Goal: Navigation & Orientation: Find specific page/section

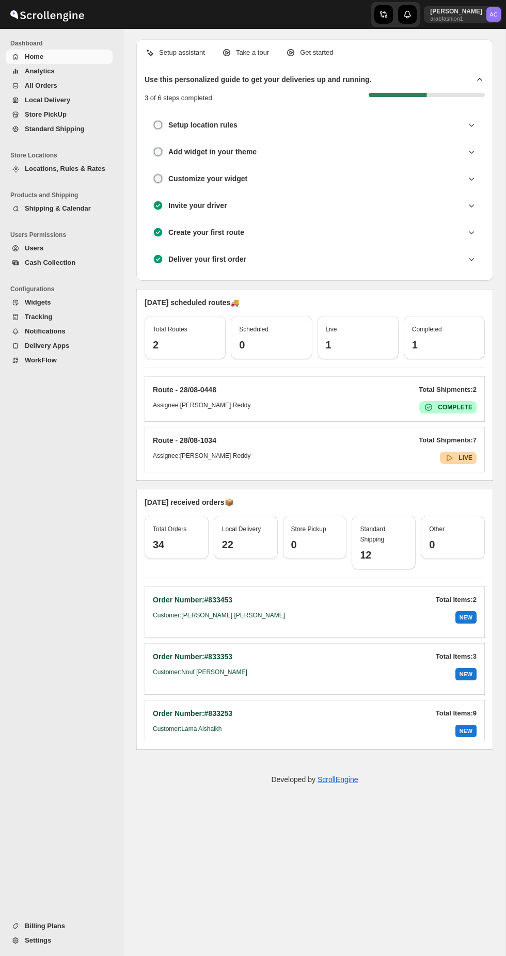
click at [104, 88] on span "All Orders" at bounding box center [68, 86] width 86 height 10
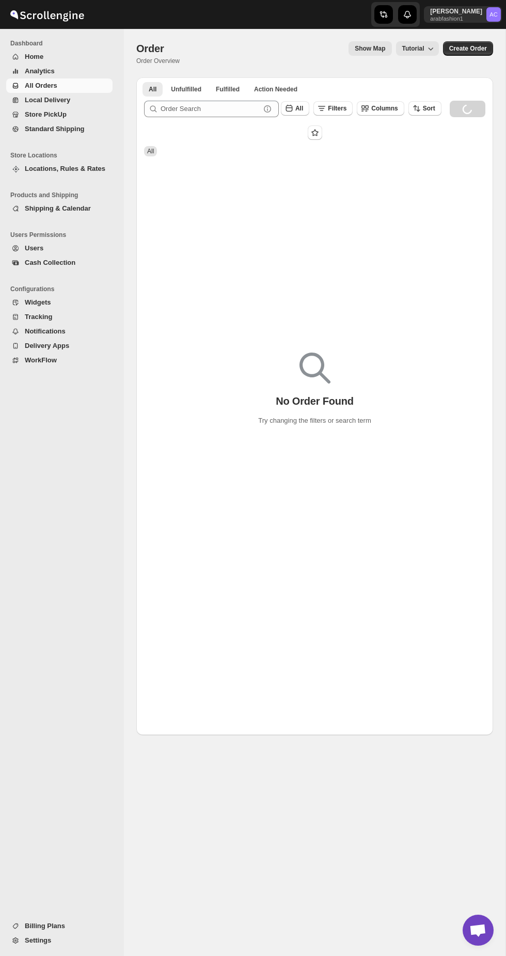
click at [97, 96] on span "Local Delivery" at bounding box center [68, 100] width 86 height 10
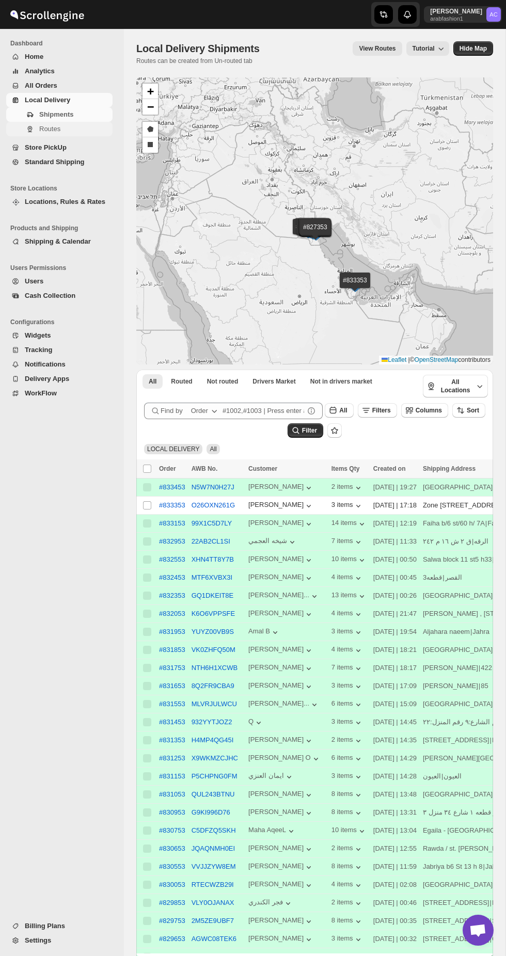
click at [96, 123] on button "Routes" at bounding box center [59, 129] width 106 height 14
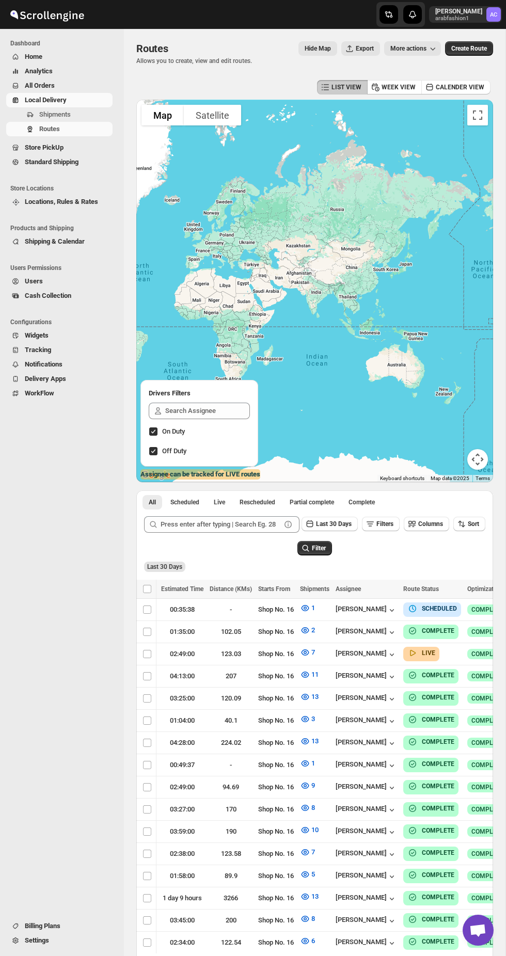
scroll to position [0, 172]
